Goal: Task Accomplishment & Management: Manage account settings

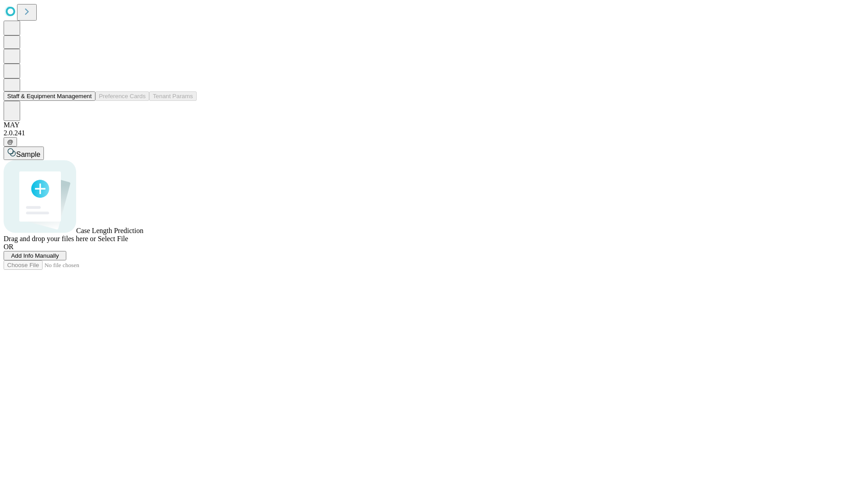
click at [84, 101] on button "Staff & Equipment Management" at bounding box center [50, 95] width 92 height 9
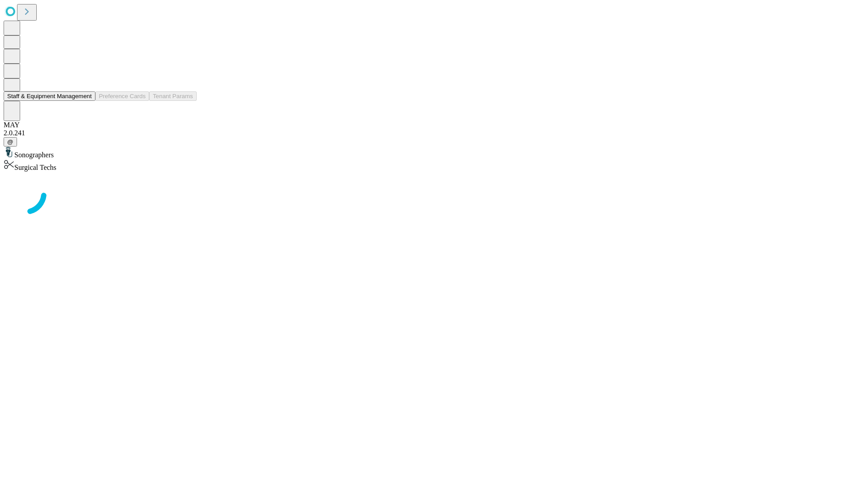
click at [86, 101] on button "Staff & Equipment Management" at bounding box center [50, 95] width 92 height 9
